Goal: Obtain resource: Obtain resource

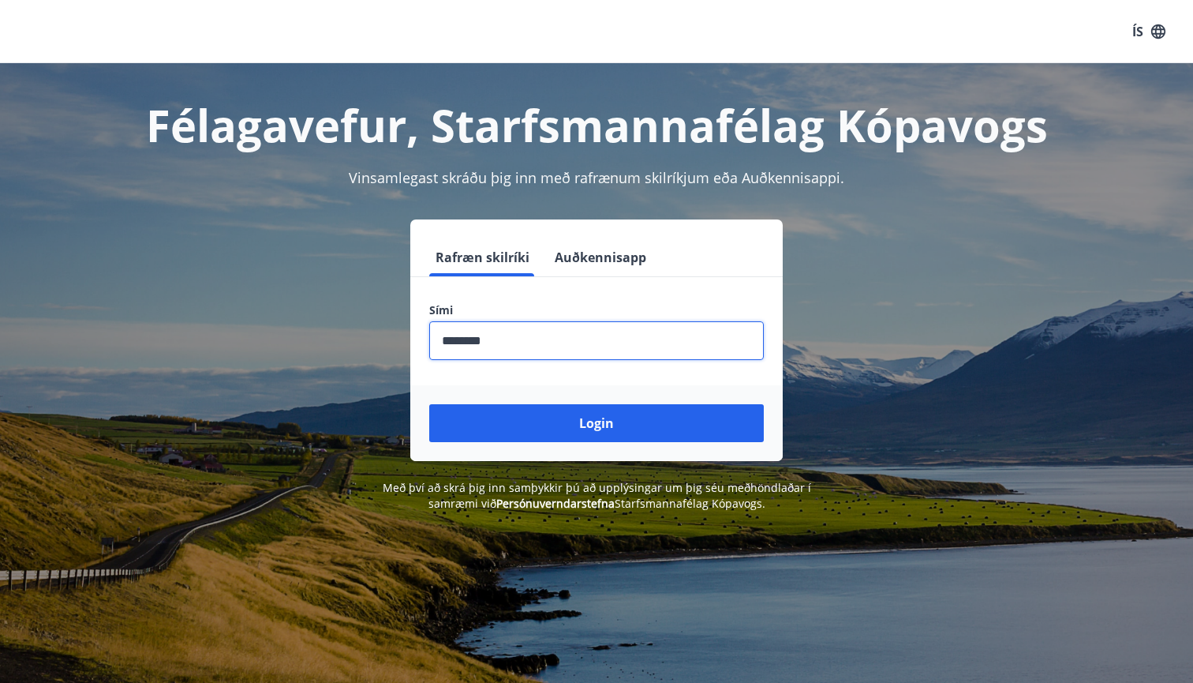
type input "********"
click at [597, 423] on button "Login" at bounding box center [596, 423] width 335 height 38
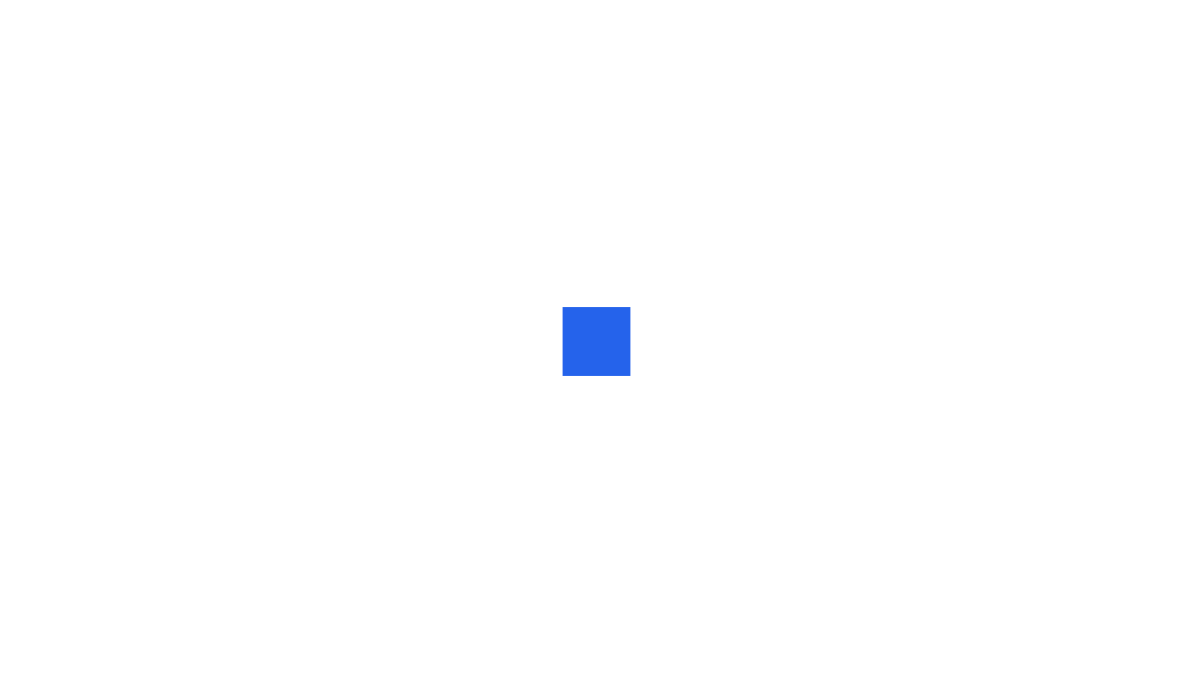
scroll to position [7, 0]
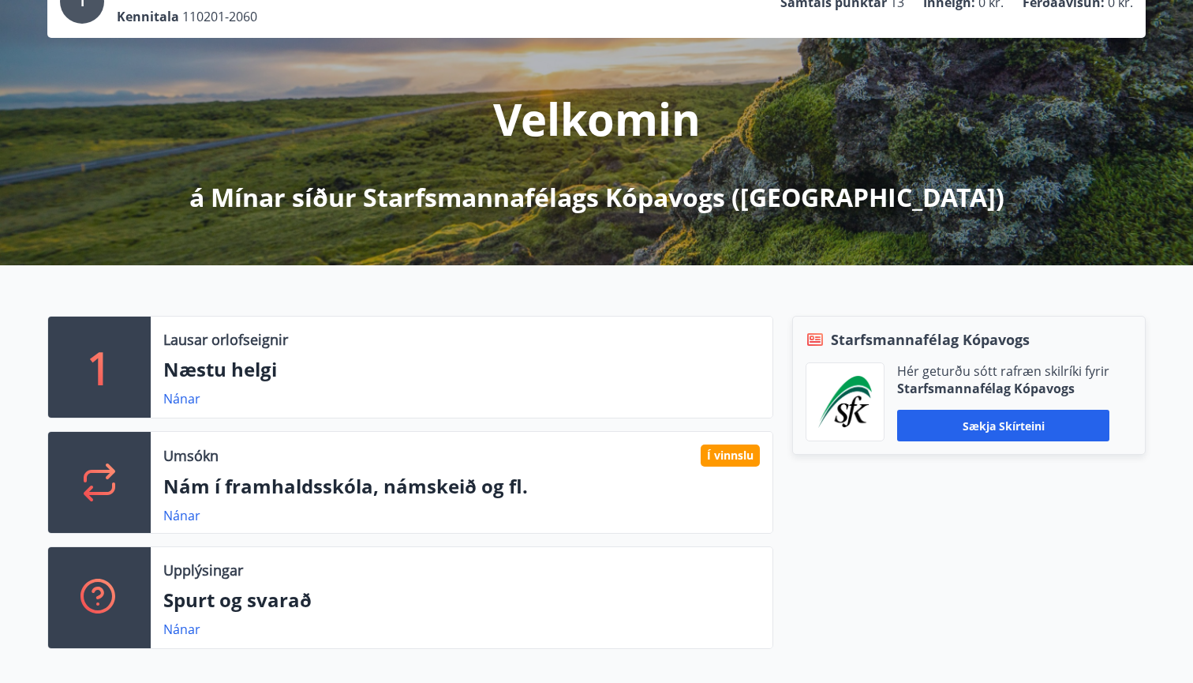
scroll to position [163, 0]
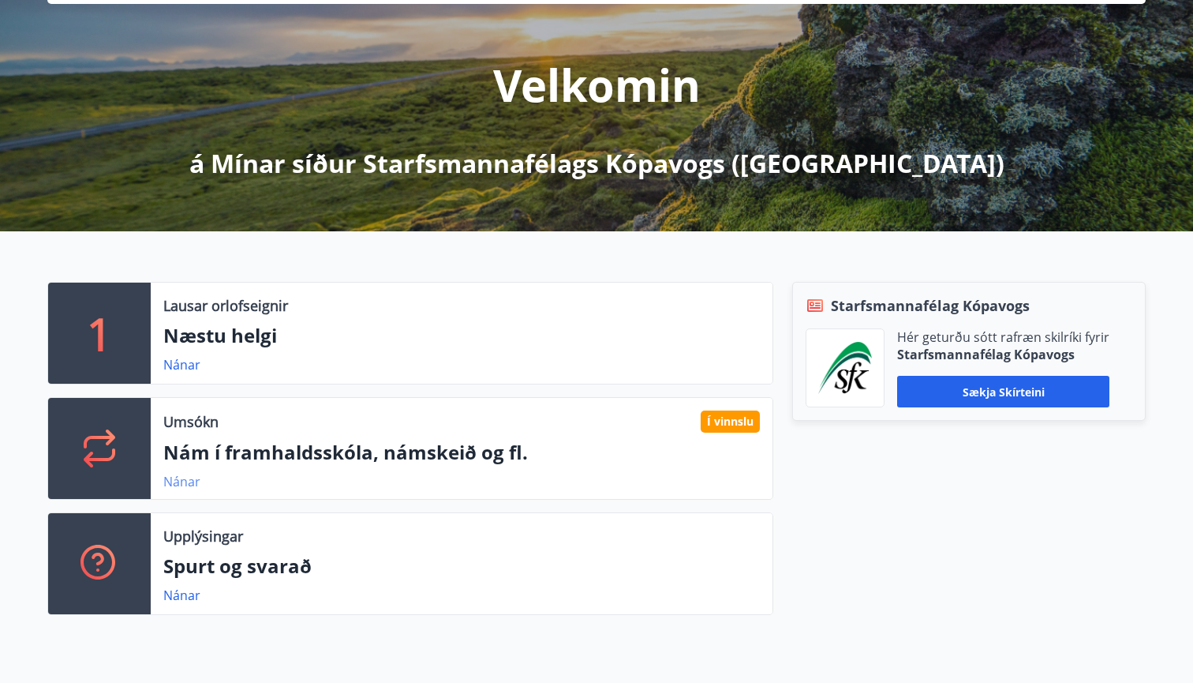
click at [193, 480] on link "Nánar" at bounding box center [181, 481] width 37 height 17
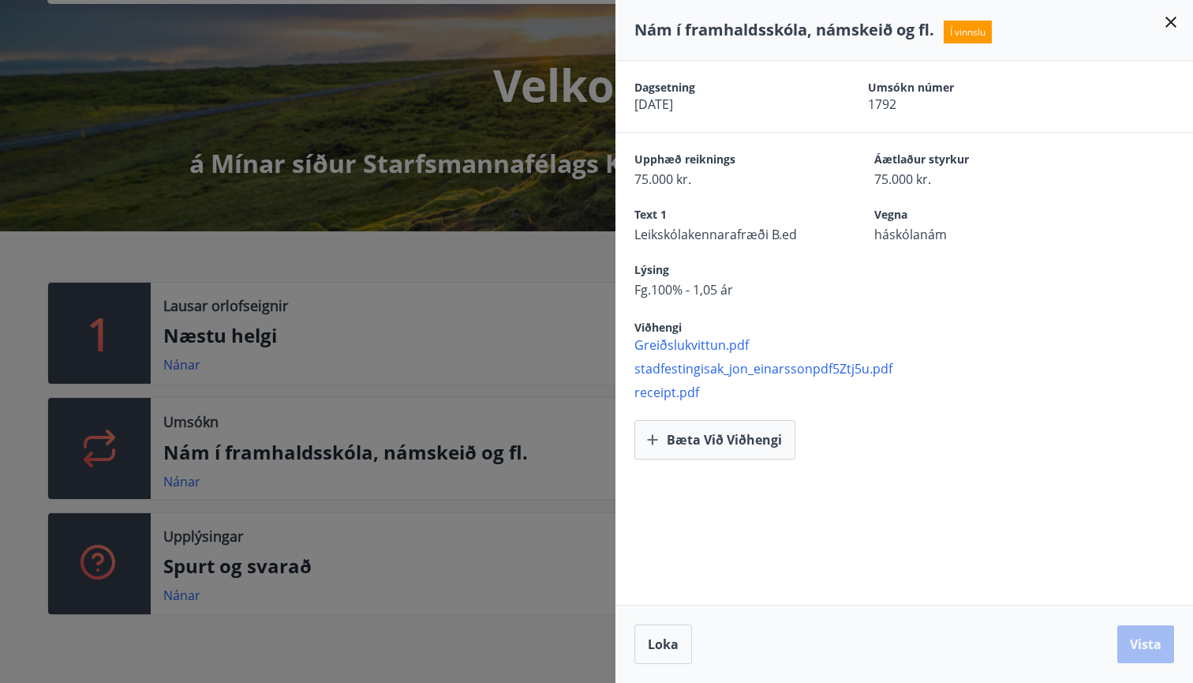
click at [1163, 23] on icon at bounding box center [1171, 22] width 19 height 19
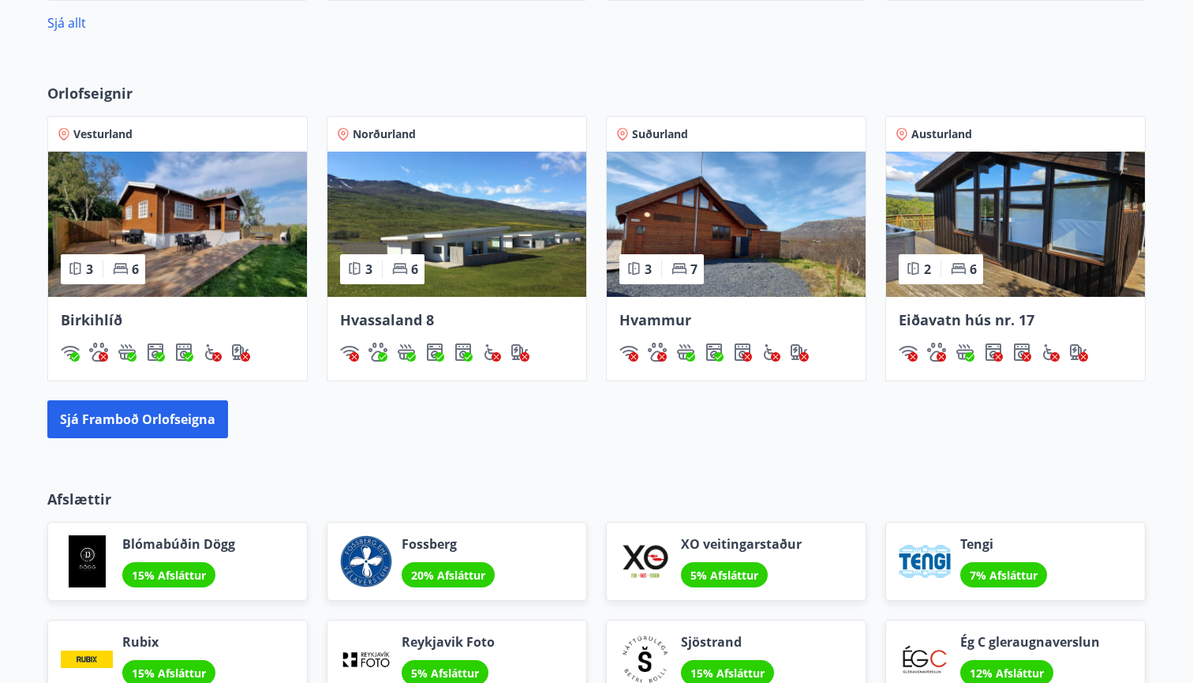
scroll to position [1054, 0]
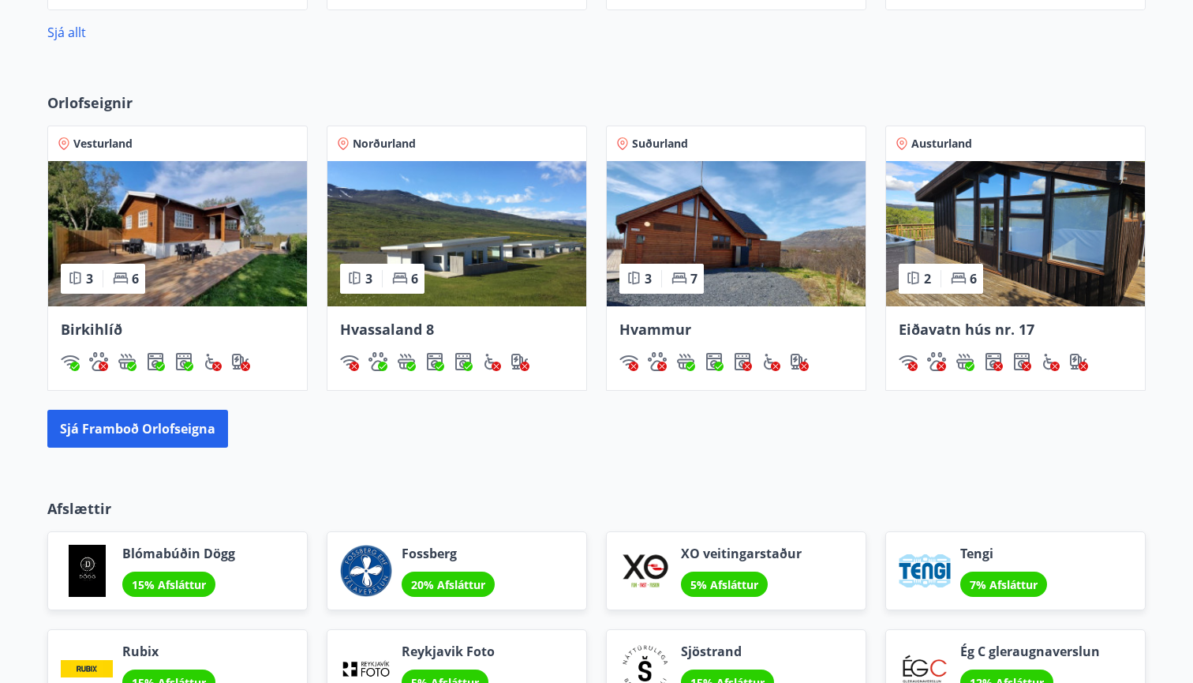
click at [230, 245] on img at bounding box center [177, 233] width 259 height 145
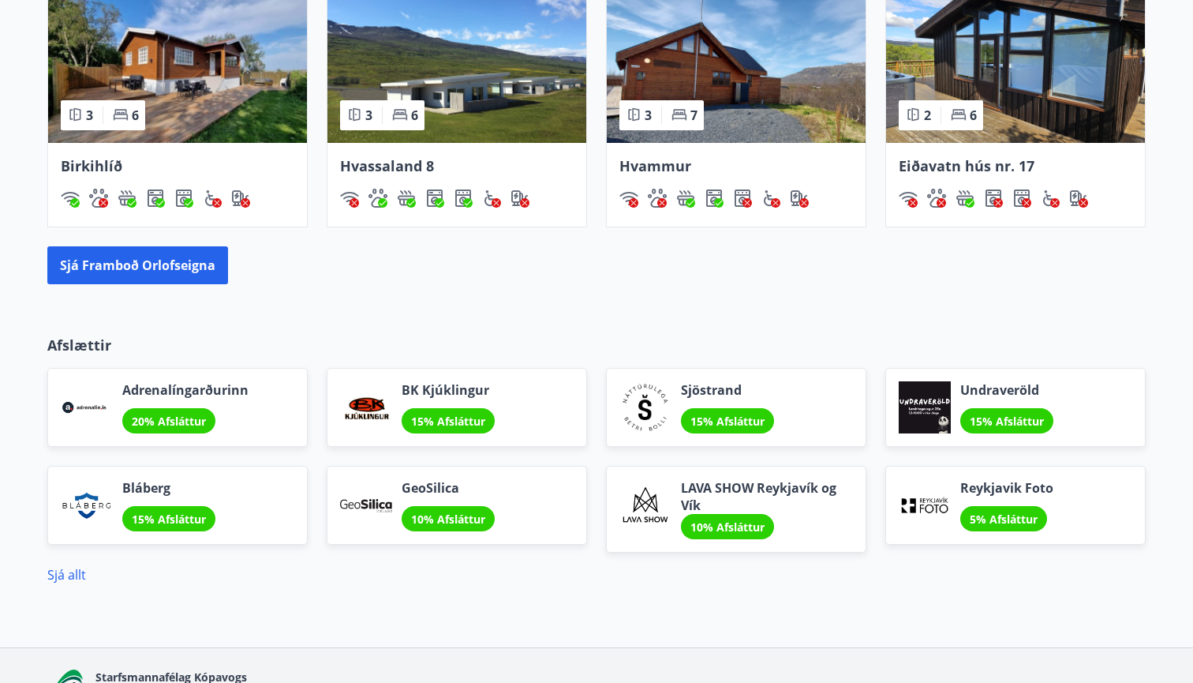
scroll to position [1240, 0]
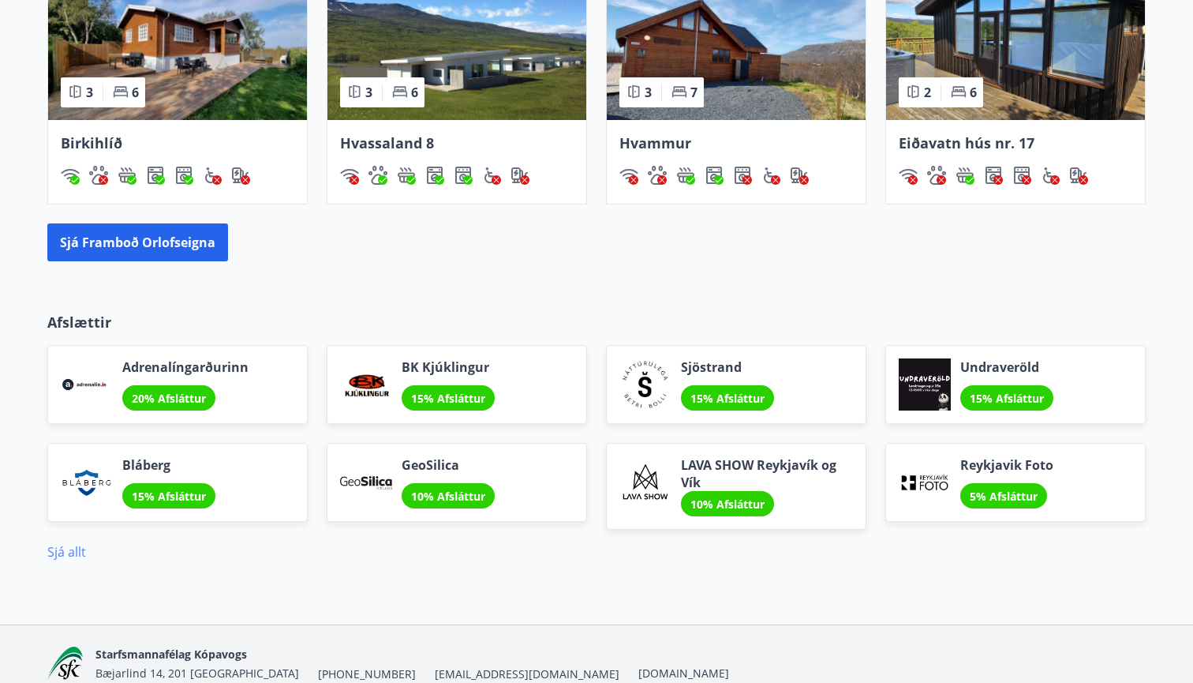
click at [68, 545] on link "Sjá allt" at bounding box center [66, 551] width 39 height 17
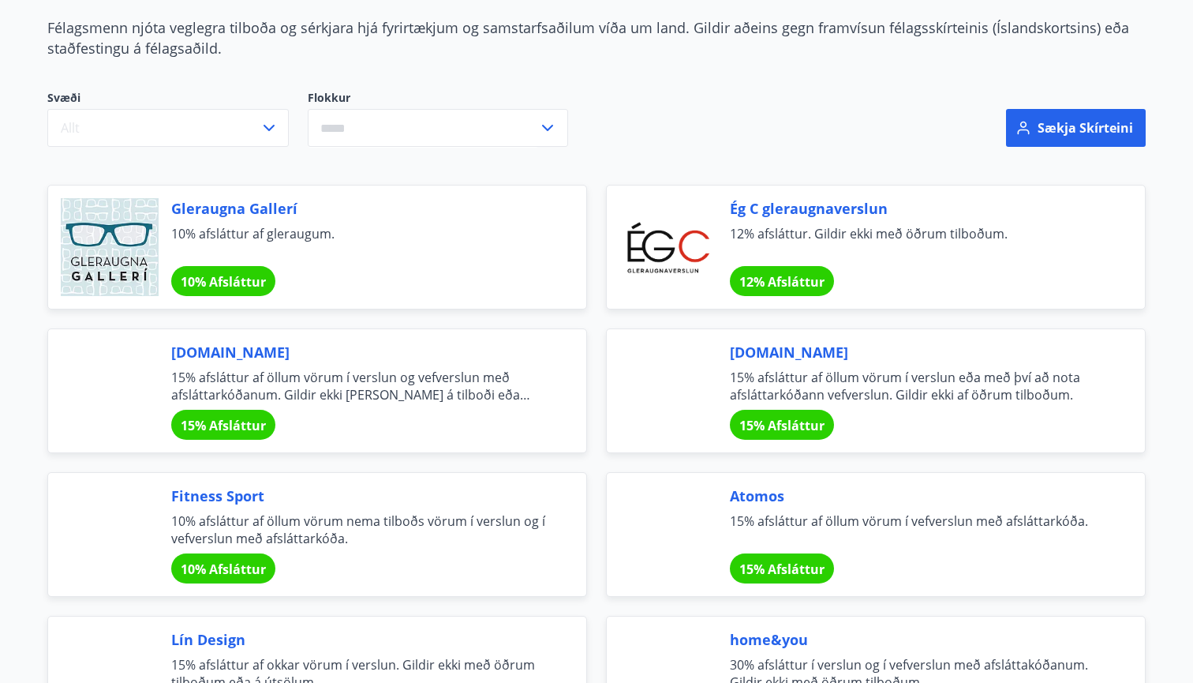
scroll to position [163, 0]
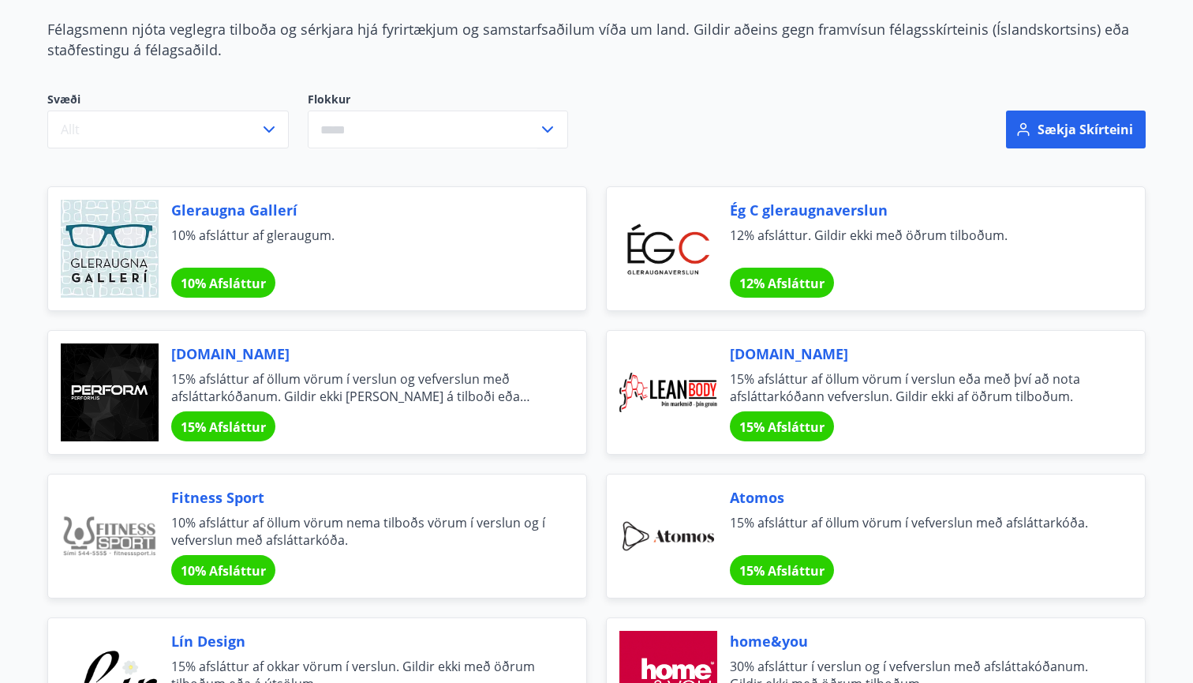
click at [365, 133] on input "text" at bounding box center [423, 129] width 230 height 39
click at [603, 105] on div "Svæði Allt Flokkur Afþreying Bíllinn Fatnaður Gisting Matur og veitingar Gjafav…" at bounding box center [410, 120] width 726 height 57
click at [628, 105] on div "Svæði Allt Flokkur Afþreying Bíllinn Fatnaður Gisting Matur og veitingar Gjafav…" at bounding box center [410, 120] width 726 height 57
click at [376, 112] on input "text" at bounding box center [423, 129] width 230 height 39
click at [1050, 120] on button "Sækja skírteini" at bounding box center [1076, 129] width 140 height 38
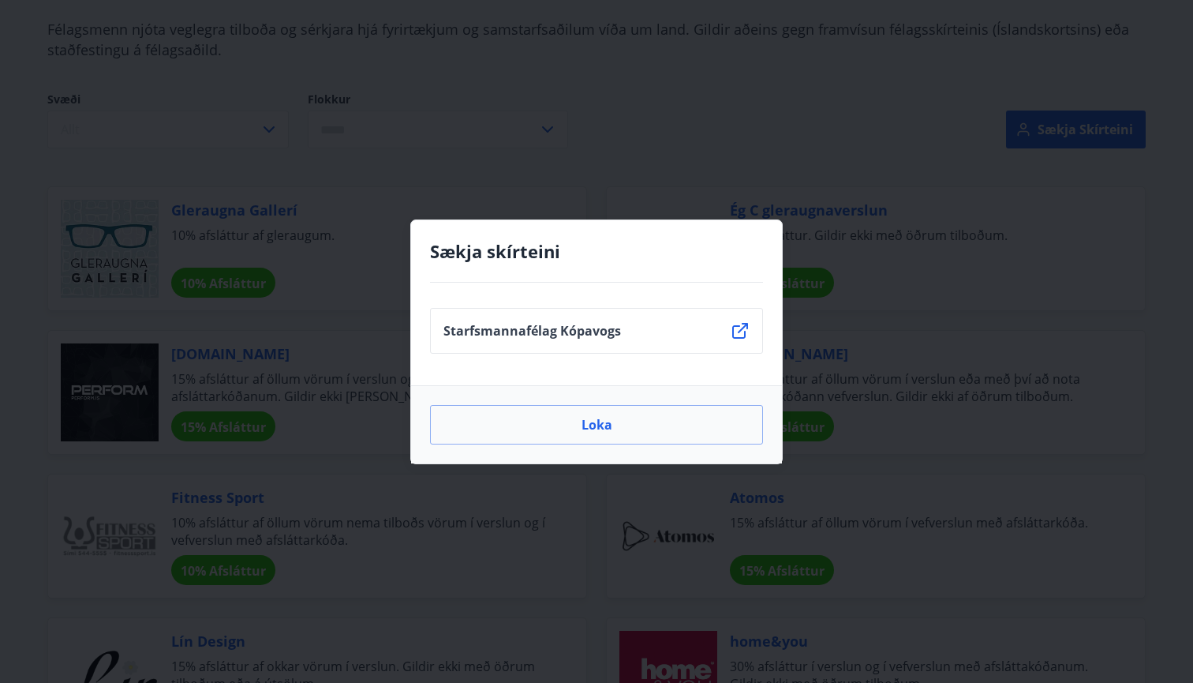
click at [741, 338] on icon at bounding box center [740, 331] width 16 height 16
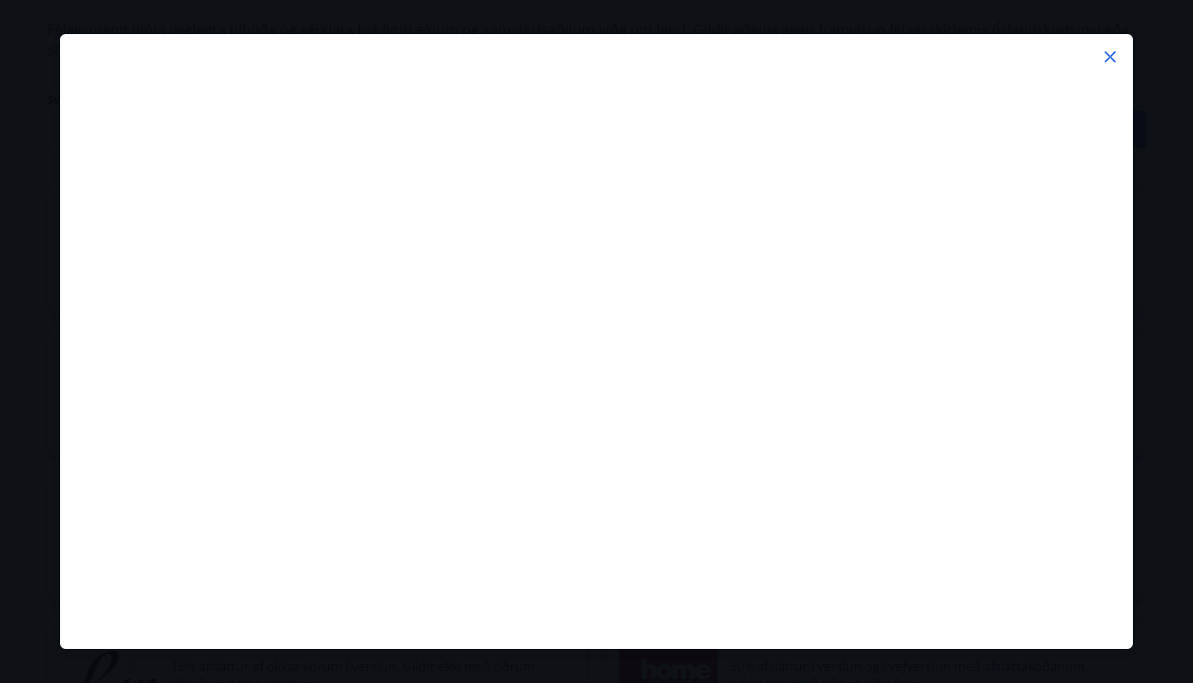
click at [1110, 59] on icon at bounding box center [1110, 56] width 19 height 19
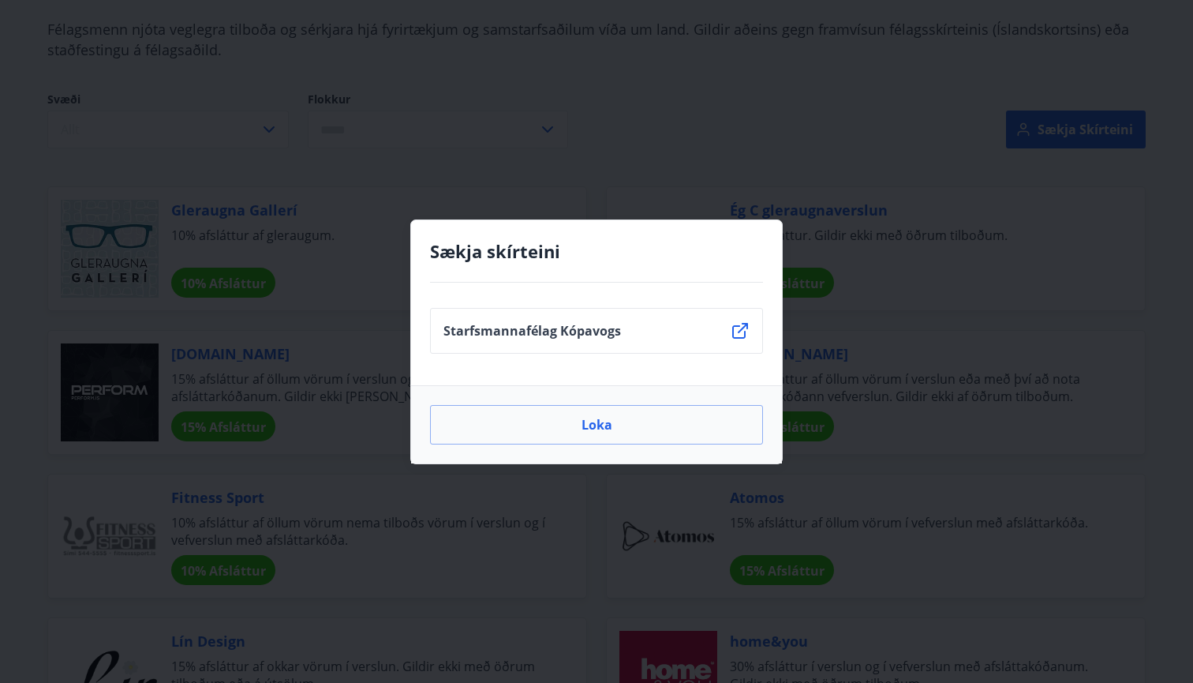
click at [715, 153] on div "Sækja skírteini Starfsmannafélag Kópavogs Loka" at bounding box center [596, 341] width 1193 height 683
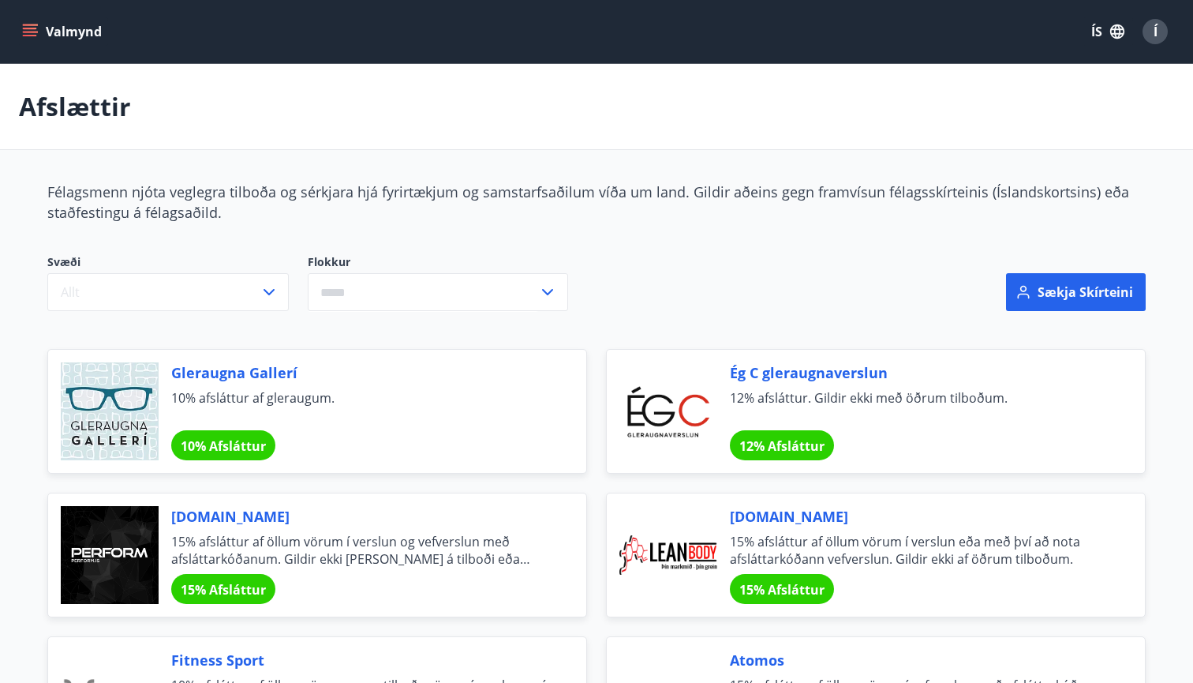
scroll to position [0, 0]
click at [77, 29] on button "Valmynd" at bounding box center [63, 31] width 89 height 28
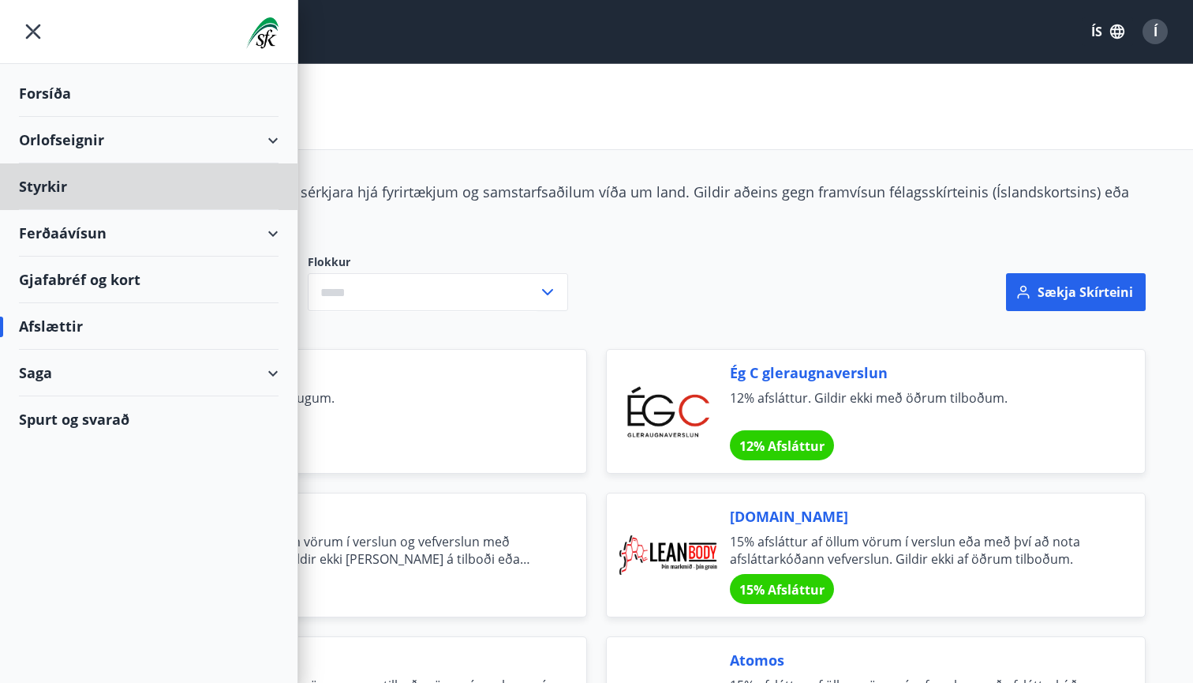
click at [69, 77] on div "Forsíða" at bounding box center [149, 93] width 260 height 47
